Goal: Information Seeking & Learning: Learn about a topic

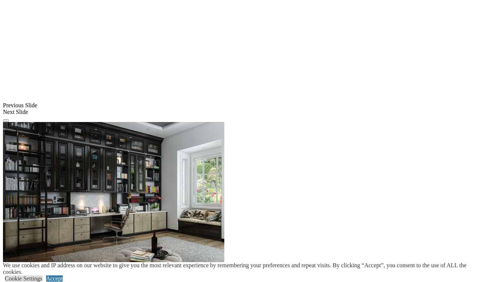
scroll to position [623, 0]
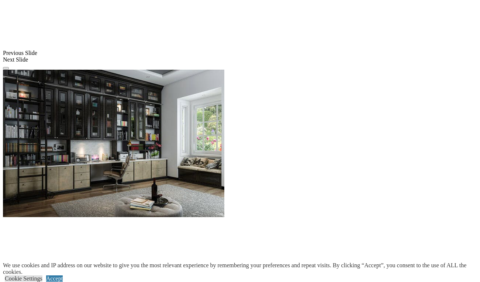
scroll to position [675, 0]
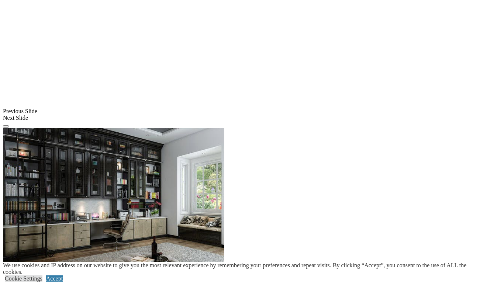
scroll to position [599, 0]
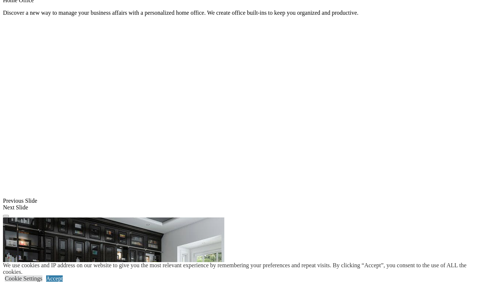
scroll to position [543, 0]
